Goal: Task Accomplishment & Management: Use online tool/utility

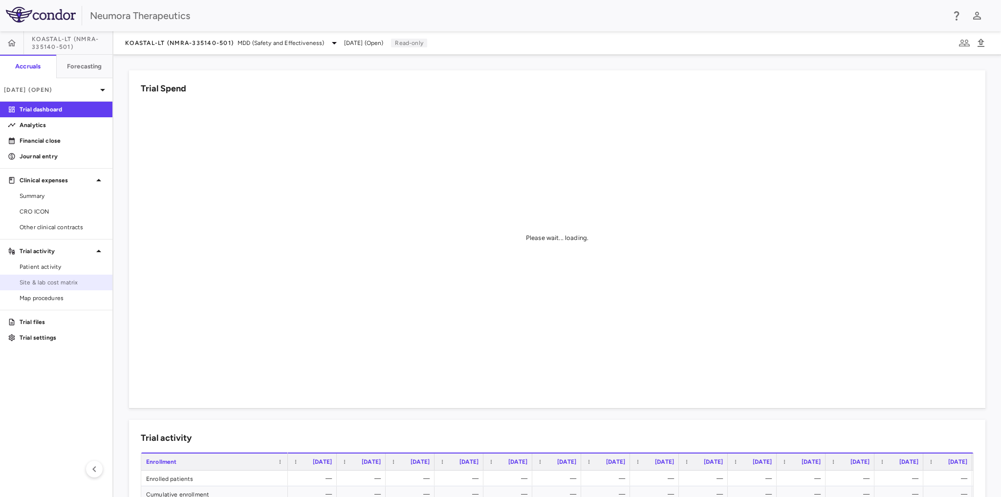
click at [70, 284] on span "Site & lab cost matrix" at bounding box center [62, 282] width 85 height 9
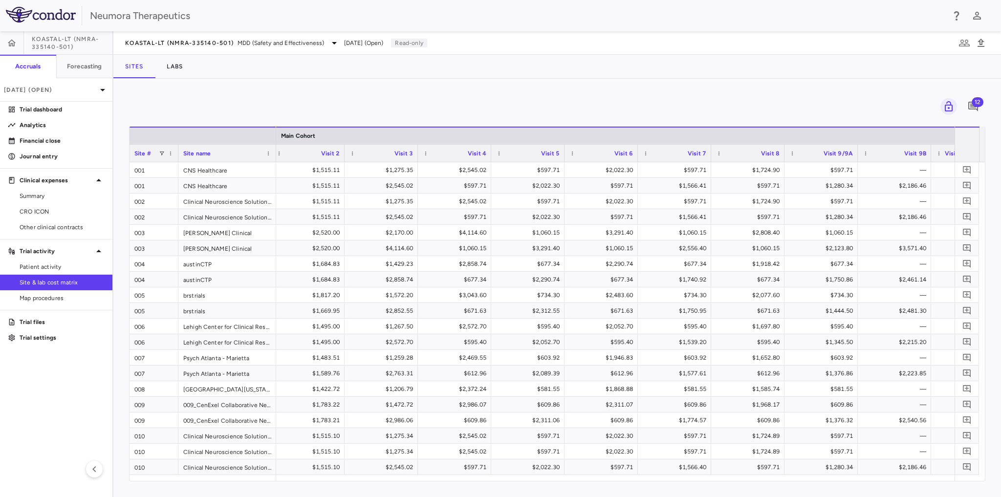
scroll to position [0, 1782]
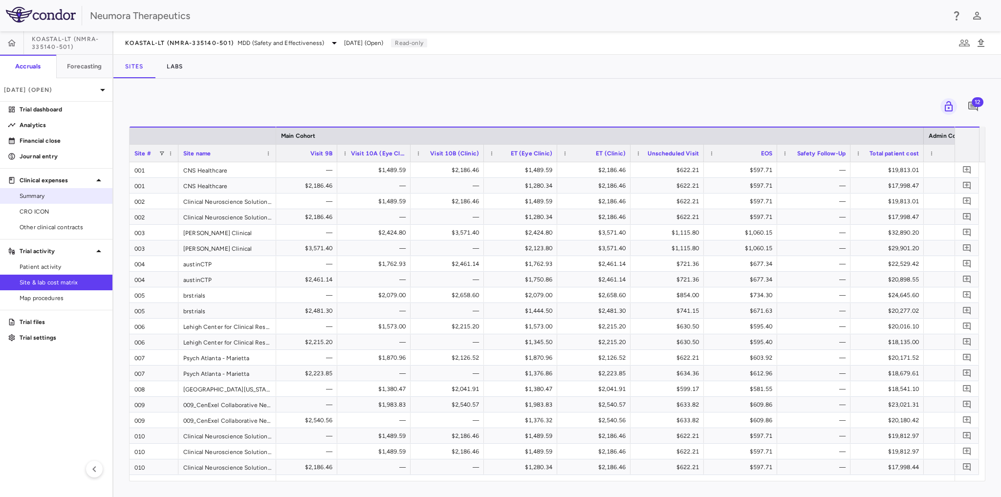
click at [43, 197] on span "Summary" at bounding box center [62, 196] width 85 height 9
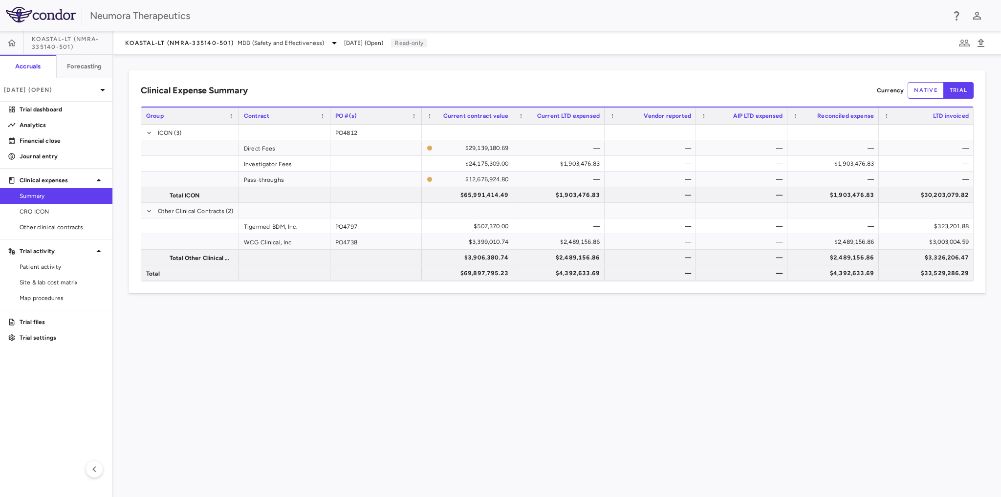
click at [64, 41] on span "KOASTAL-LT (NMRA-335140-501)" at bounding box center [72, 43] width 81 height 16
click at [79, 44] on span "KOASTAL-LT (NMRA-335140-501)" at bounding box center [72, 43] width 81 height 16
click at [384, 43] on span "[DATE] (Open)" at bounding box center [364, 43] width 40 height 9
click at [335, 44] on icon at bounding box center [334, 43] width 12 height 12
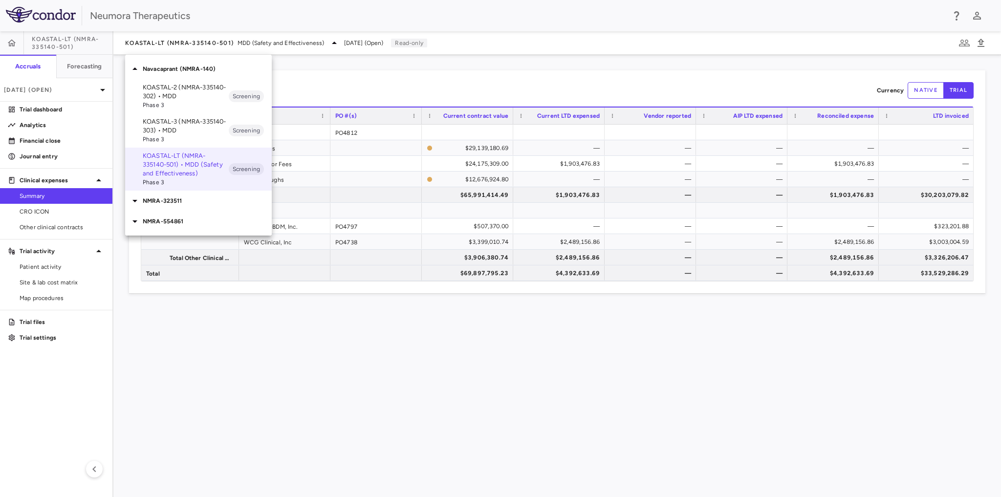
click at [335, 44] on div at bounding box center [500, 248] width 1001 height 497
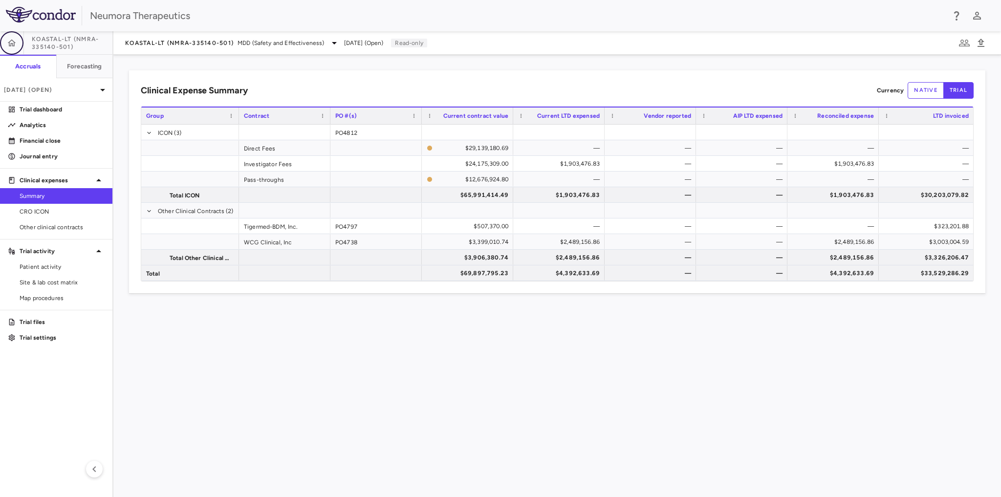
click at [16, 43] on icon "button" at bounding box center [12, 43] width 10 height 10
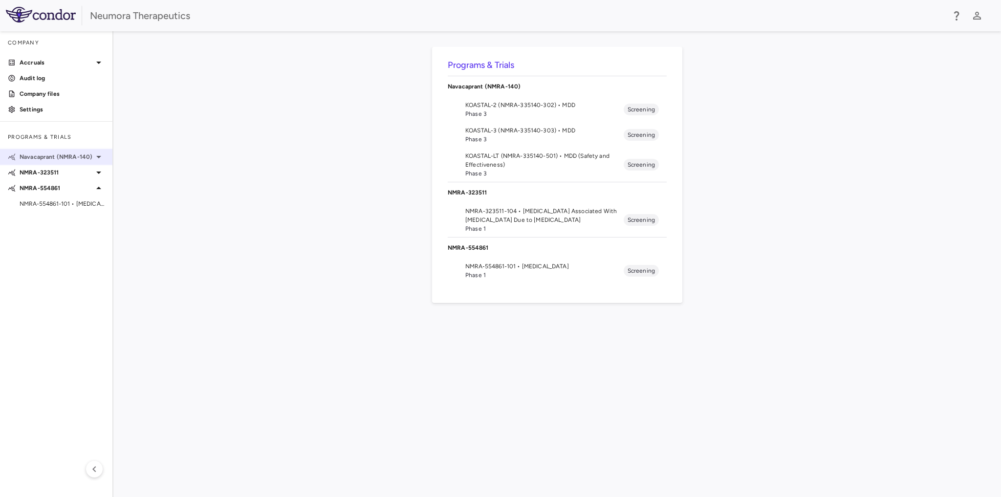
click at [96, 155] on icon at bounding box center [99, 157] width 12 height 12
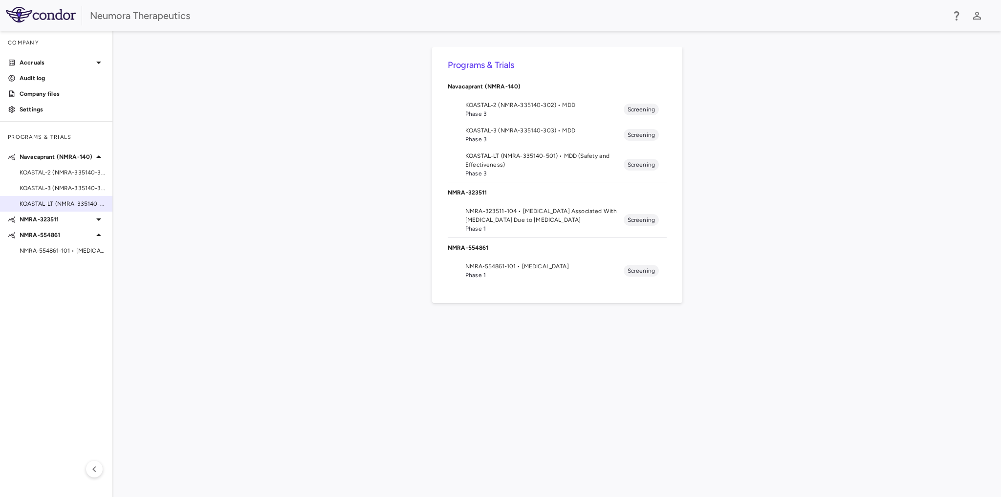
click at [42, 200] on span "KOASTAL-LT (NMRA-335140-501) • MDD (Safety and Effectiveness)" at bounding box center [62, 203] width 85 height 9
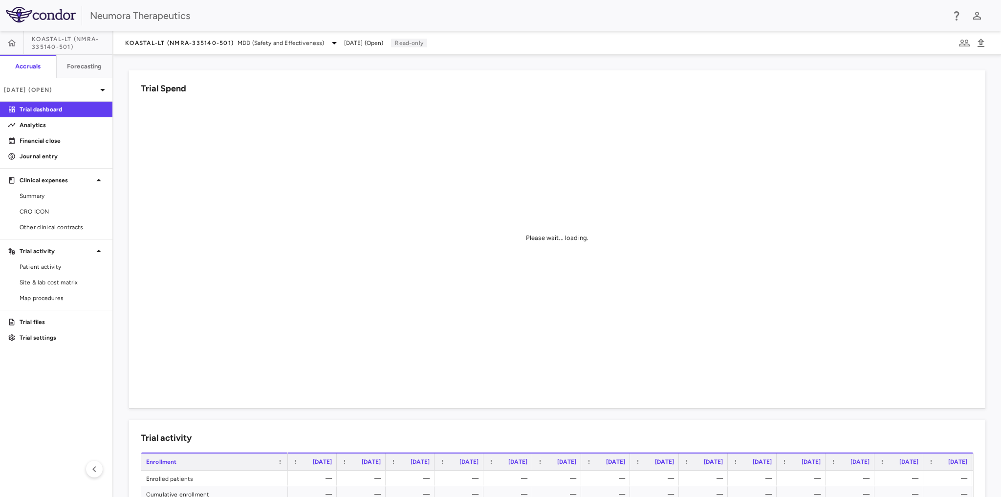
click at [91, 45] on span "KOASTAL-LT (NMRA-335140-501)" at bounding box center [72, 43] width 81 height 16
click at [103, 42] on span "KOASTAL-LT (NMRA-335140-501)" at bounding box center [72, 43] width 81 height 16
click at [103, 87] on icon at bounding box center [103, 90] width 12 height 12
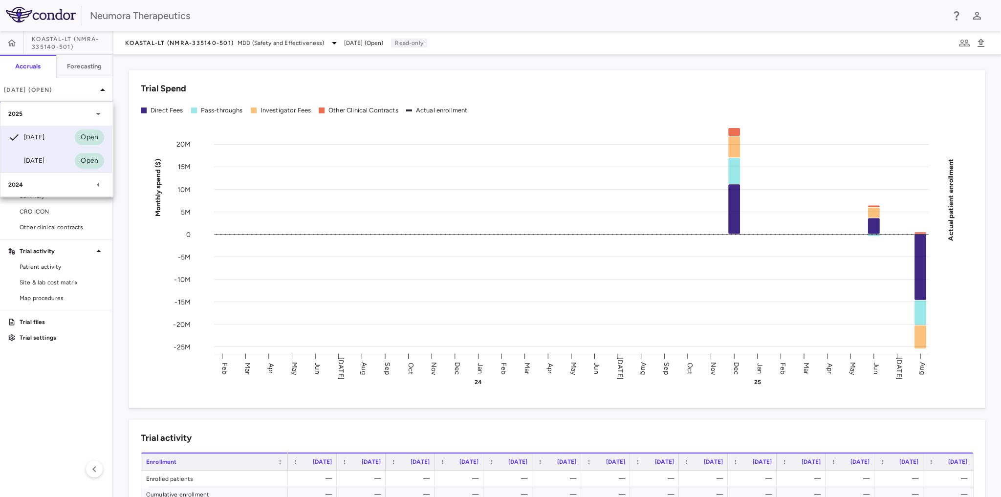
click at [40, 162] on div "[DATE]" at bounding box center [26, 161] width 36 height 12
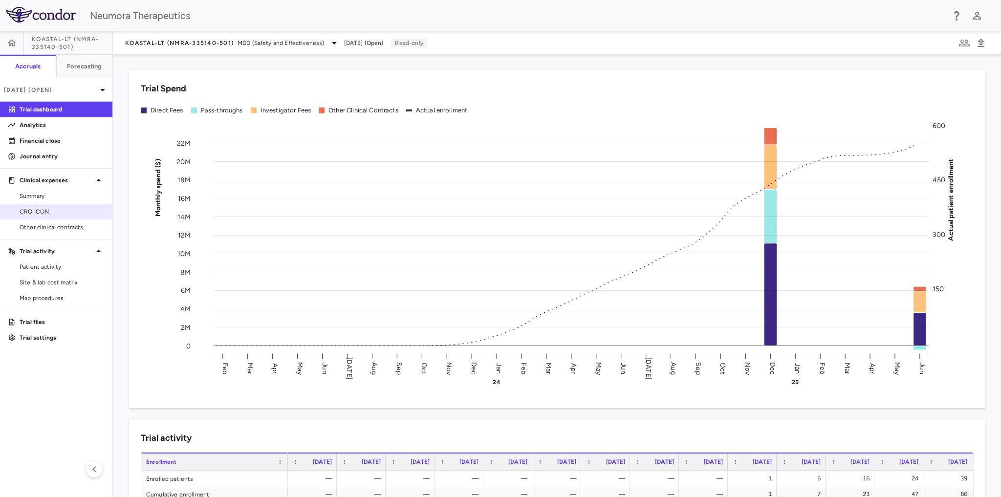
click at [35, 211] on span "CRO ICON" at bounding box center [62, 211] width 85 height 9
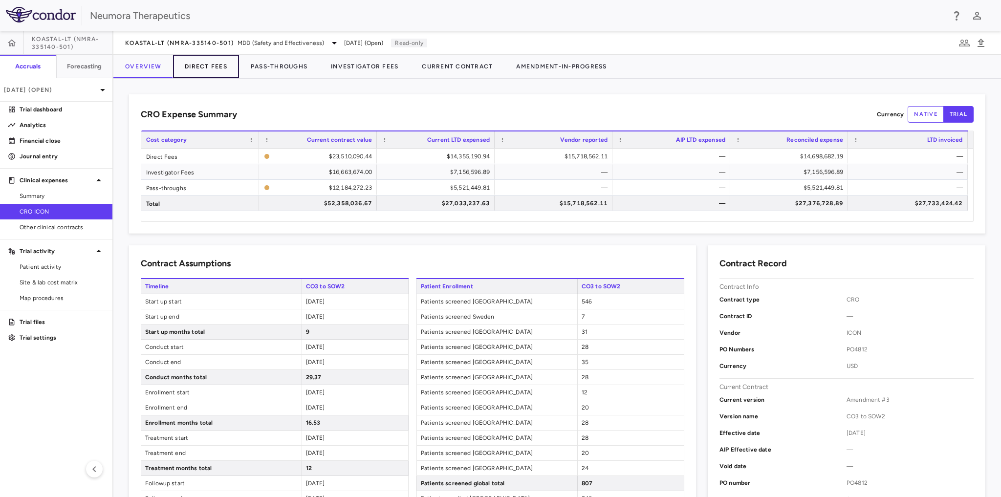
click at [208, 65] on button "Direct Fees" at bounding box center [206, 66] width 66 height 23
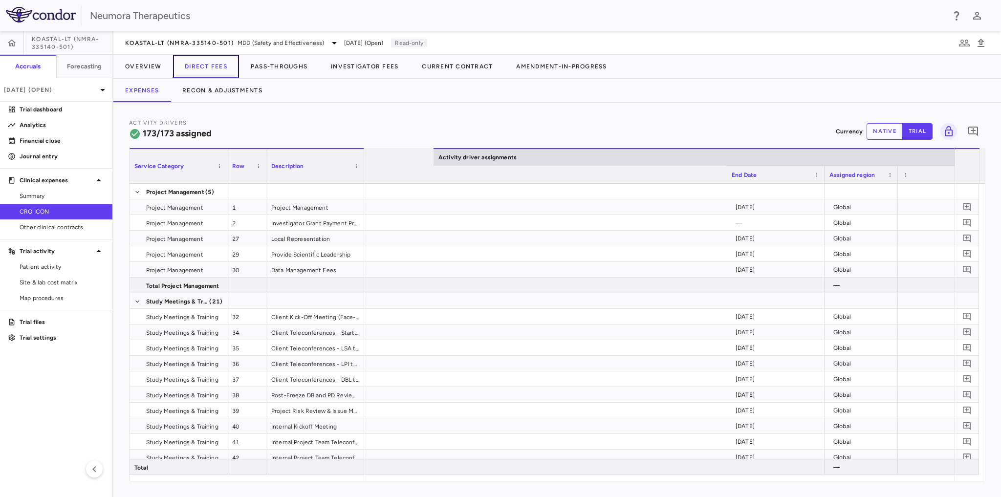
scroll to position [0, 1034]
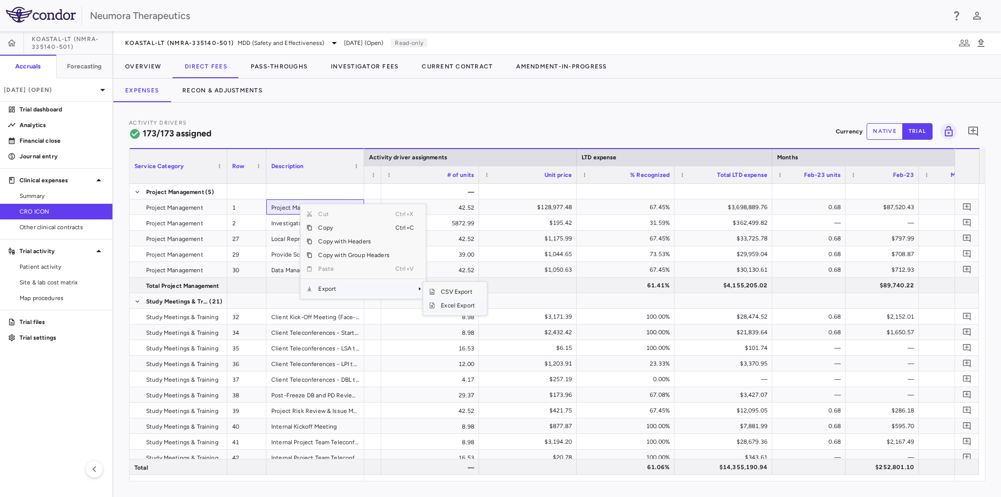
click at [446, 302] on span "Excel Export" at bounding box center [458, 306] width 46 height 14
click at [267, 62] on button "Pass-Throughs" at bounding box center [279, 66] width 80 height 23
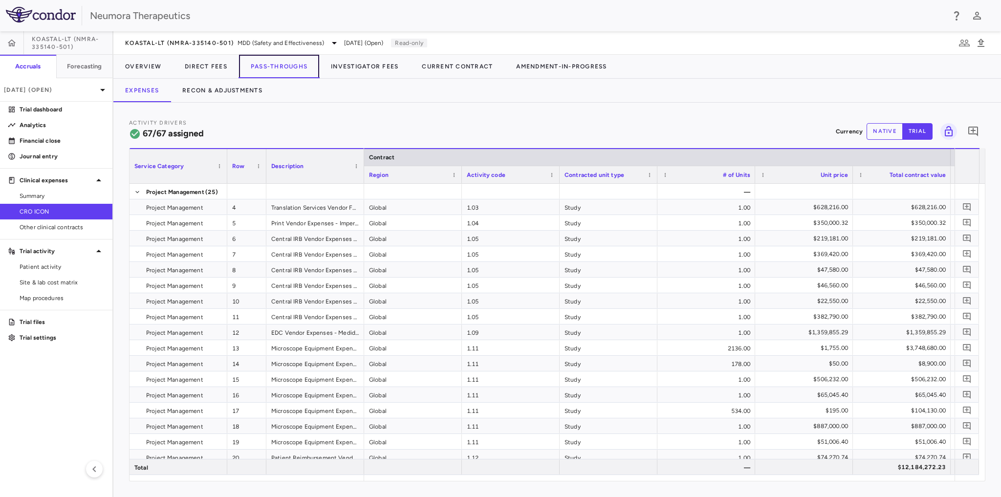
scroll to position [0, 517]
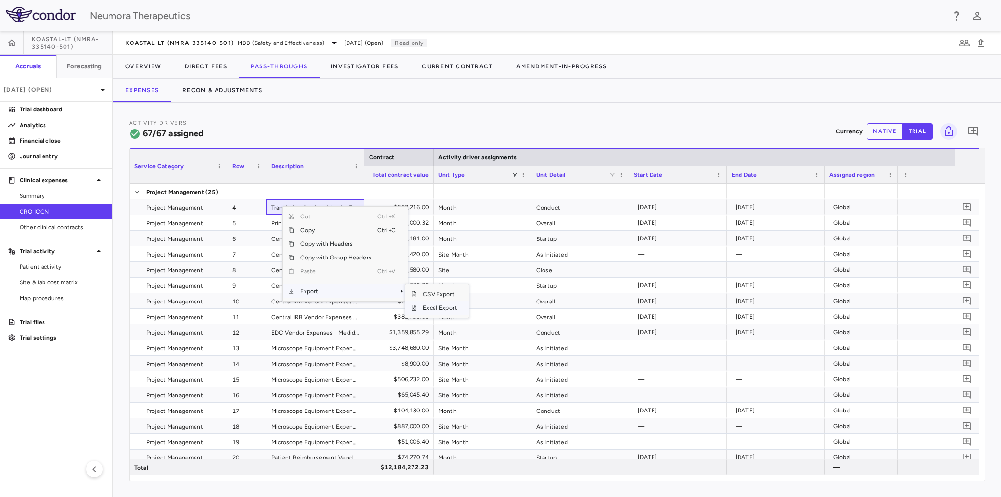
click at [436, 306] on span "Excel Export" at bounding box center [440, 308] width 46 height 14
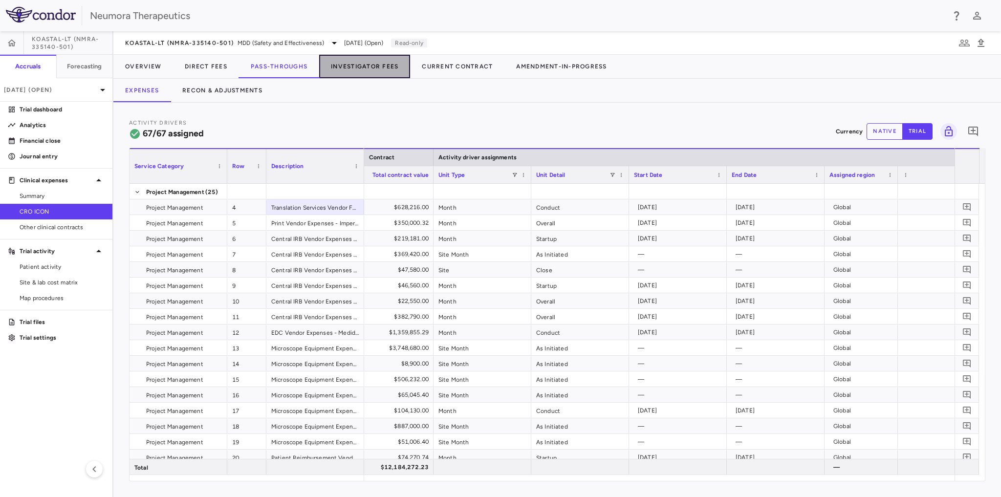
click at [373, 67] on button "Investigator Fees" at bounding box center [364, 66] width 91 height 23
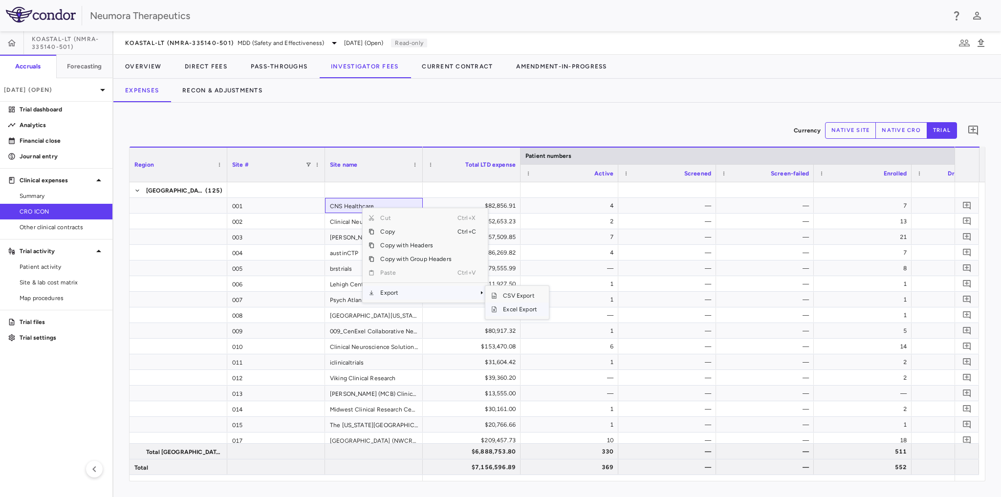
click at [513, 305] on span "Excel Export" at bounding box center [520, 310] width 46 height 14
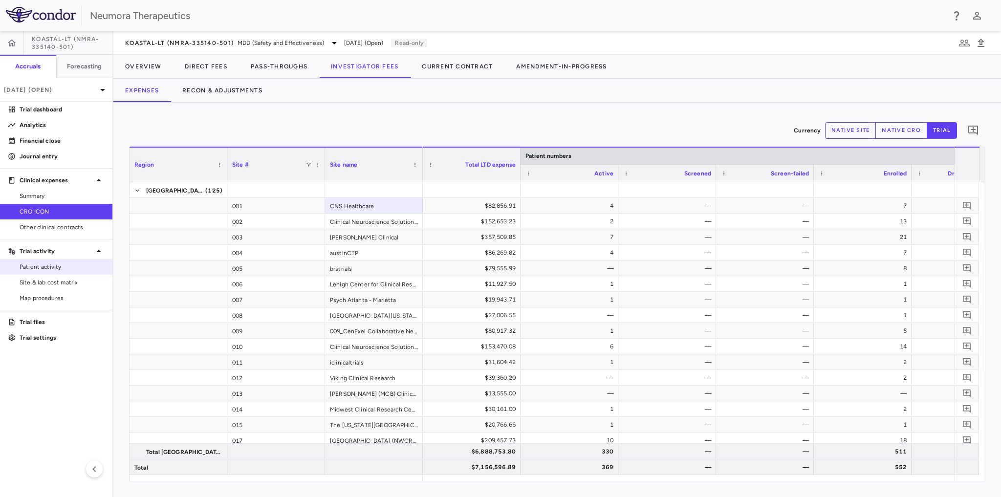
drag, startPoint x: 22, startPoint y: 262, endPoint x: 58, endPoint y: 259, distance: 36.3
click at [22, 262] on span "Patient activity" at bounding box center [62, 266] width 85 height 9
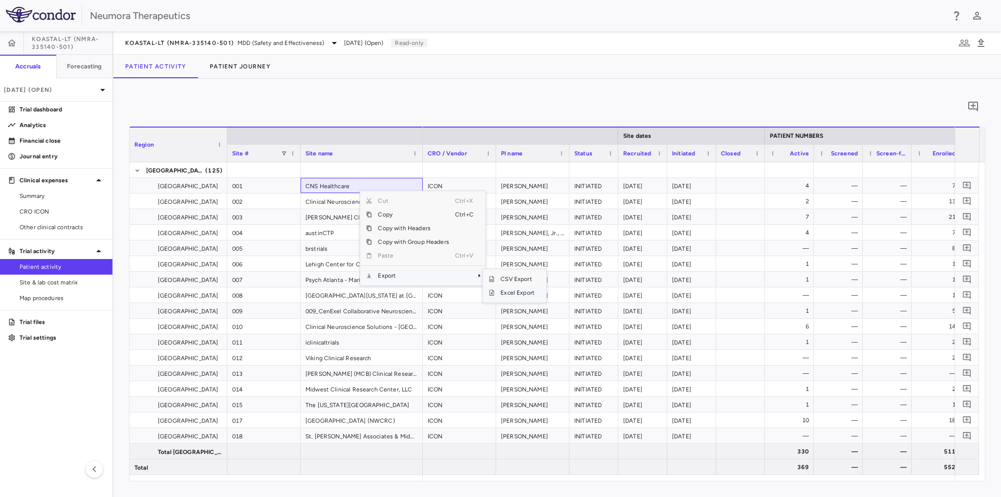
click at [513, 291] on span "Excel Export" at bounding box center [518, 293] width 46 height 14
click at [88, 46] on span "KOASTAL-LT (NMRA-335140-501)" at bounding box center [72, 43] width 81 height 16
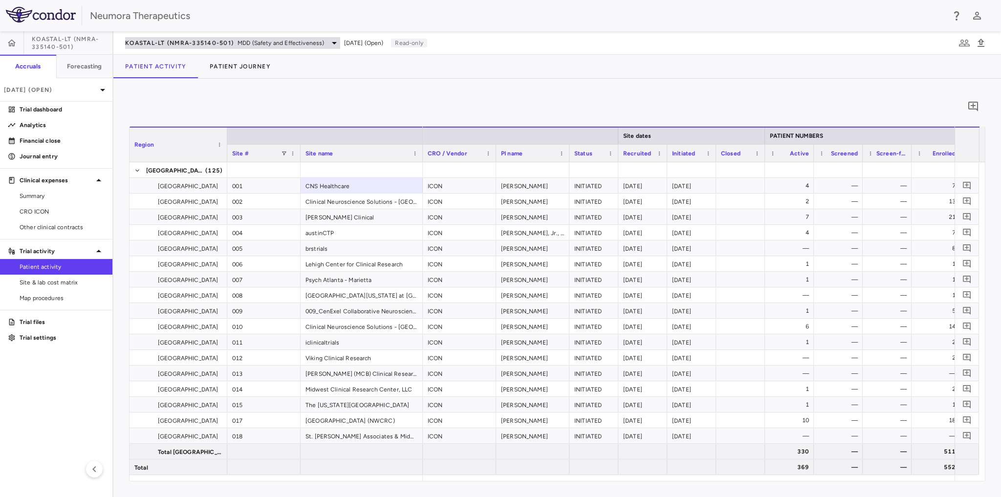
click at [334, 42] on icon at bounding box center [334, 43] width 12 height 12
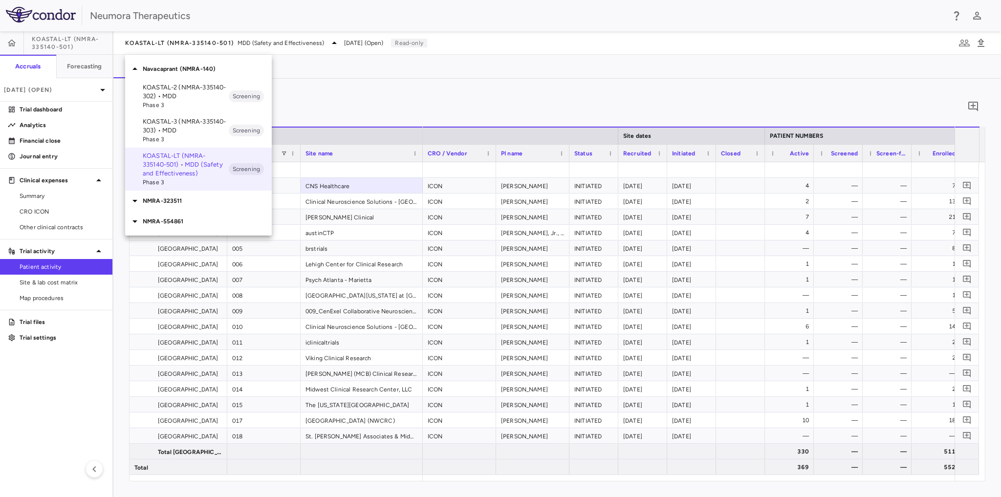
click at [171, 130] on p "KOASTAL-3 (NMRA-335140-303) • MDD" at bounding box center [186, 126] width 86 height 18
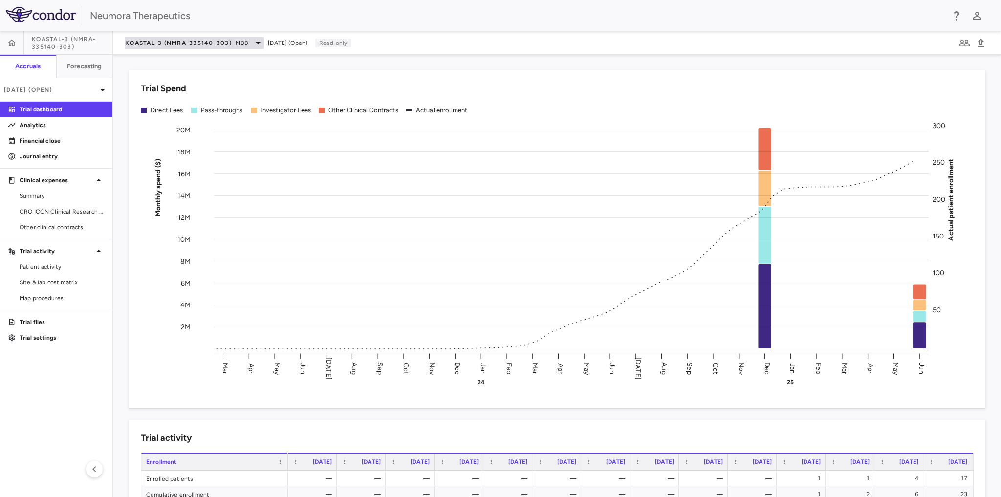
click at [255, 42] on icon at bounding box center [258, 43] width 12 height 12
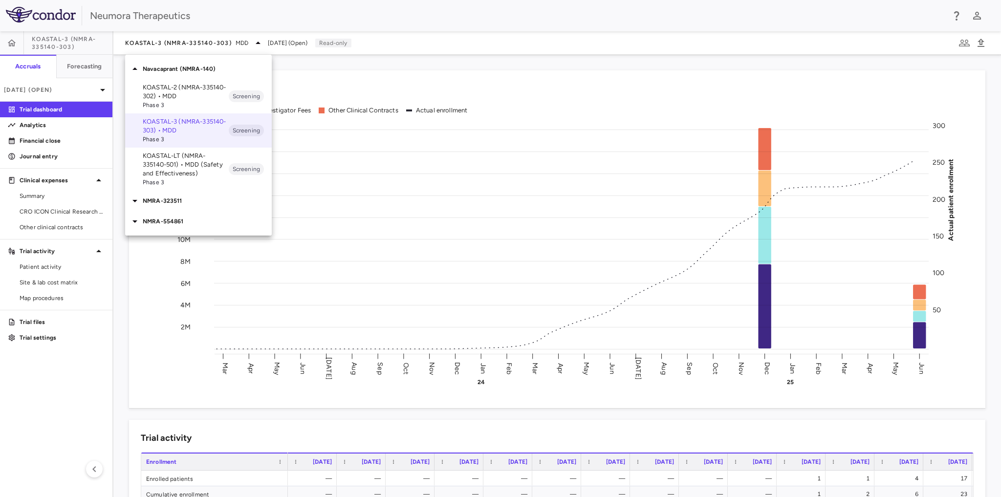
click at [176, 168] on p "KOASTAL-LT (NMRA-335140-501) • MDD (Safety and Effectiveness)" at bounding box center [186, 165] width 86 height 26
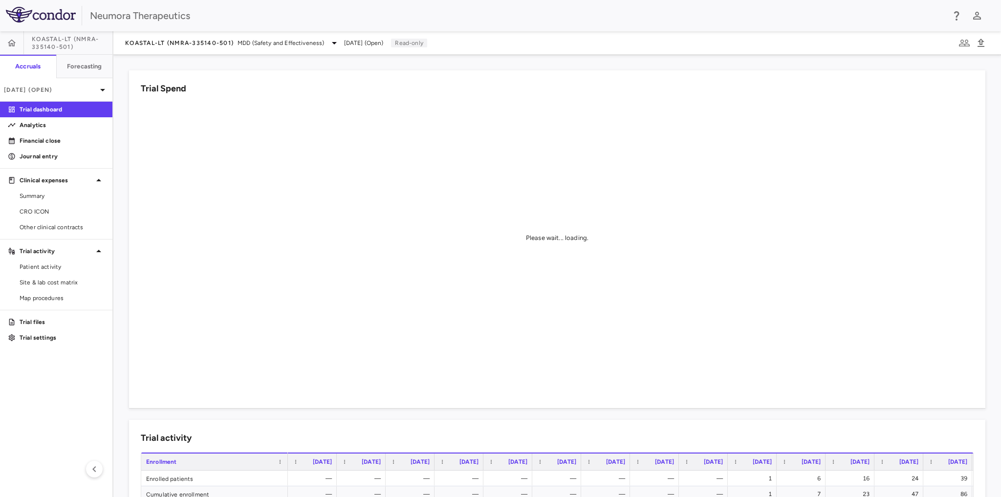
click at [382, 42] on span "[DATE] (Open)" at bounding box center [364, 43] width 40 height 9
click at [71, 46] on span "KOASTAL-LT (NMRA-335140-501)" at bounding box center [72, 43] width 81 height 16
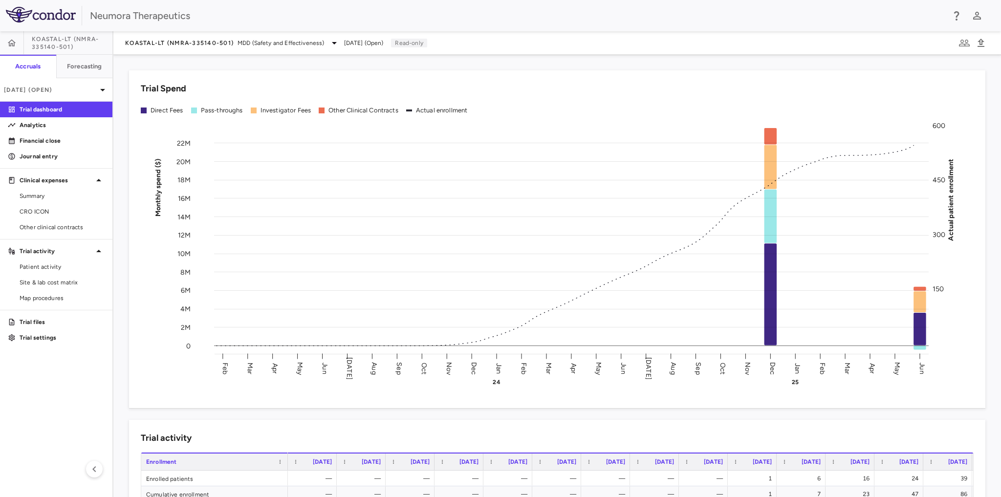
click at [366, 44] on span "[DATE] (Open)" at bounding box center [364, 43] width 40 height 9
click at [51, 265] on span "Patient activity" at bounding box center [62, 266] width 85 height 9
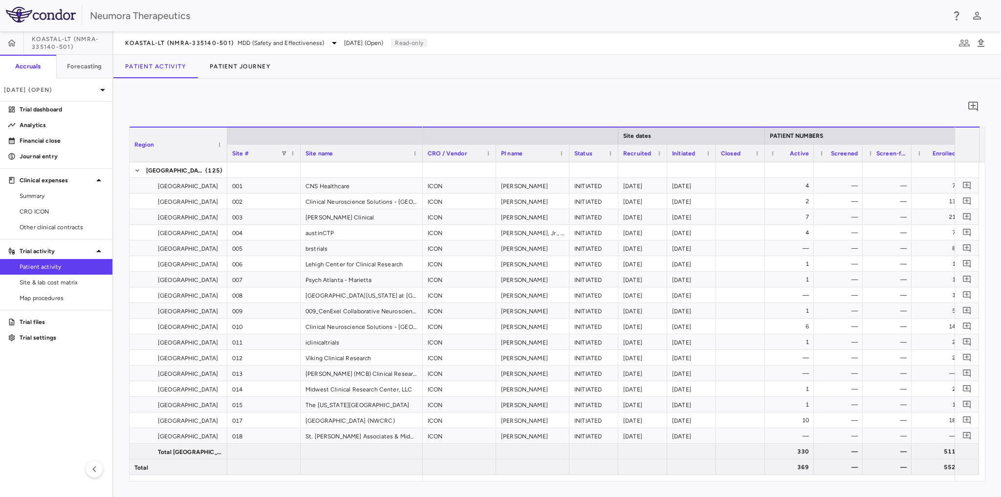
click at [384, 40] on span "[DATE] (Open)" at bounding box center [364, 43] width 40 height 9
click at [370, 41] on span "[DATE] (Open)" at bounding box center [364, 43] width 40 height 9
click at [44, 42] on span "KOASTAL-LT (NMRA-335140-501)" at bounding box center [72, 43] width 81 height 16
